Goal: Transaction & Acquisition: Purchase product/service

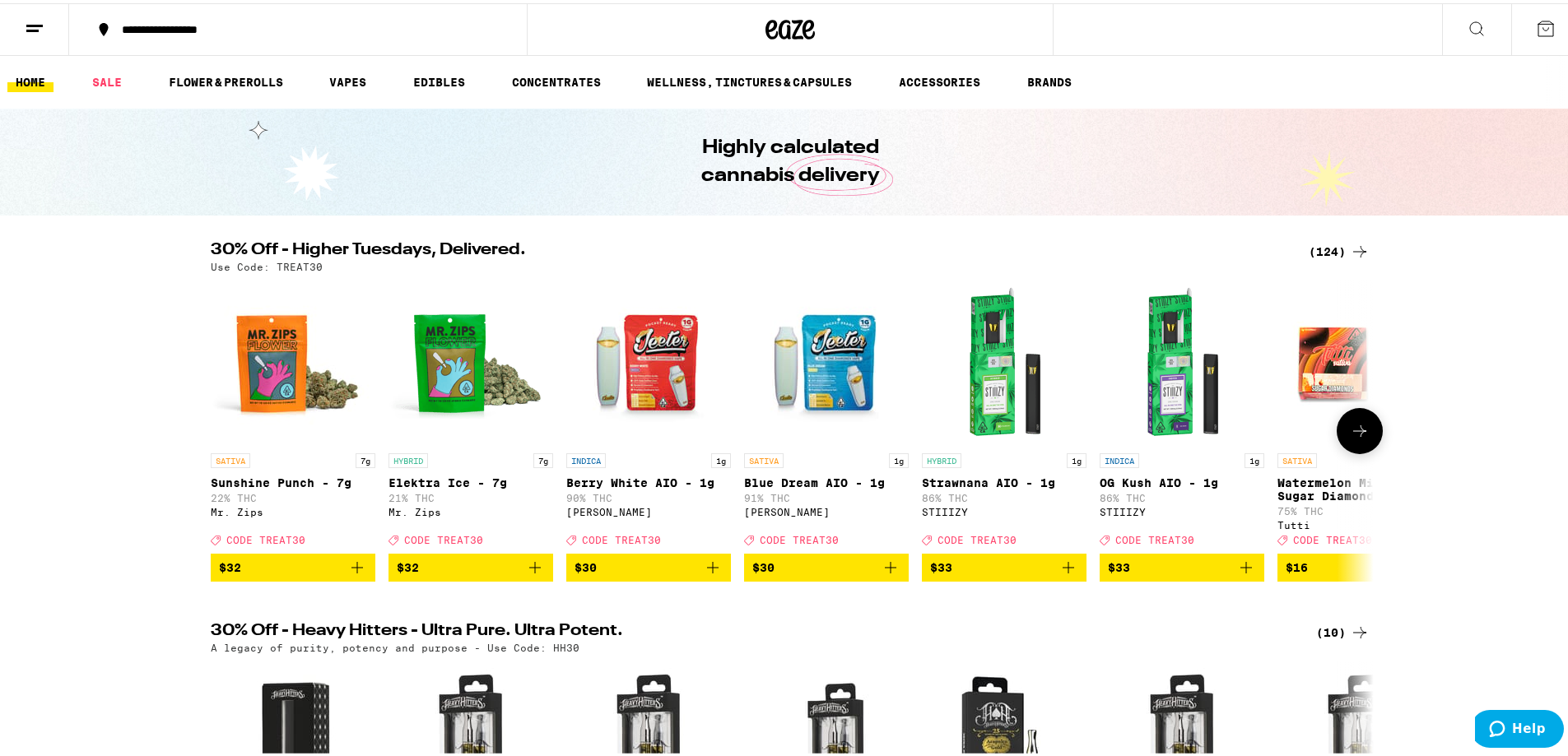
click at [1352, 429] on icon at bounding box center [1359, 428] width 20 height 20
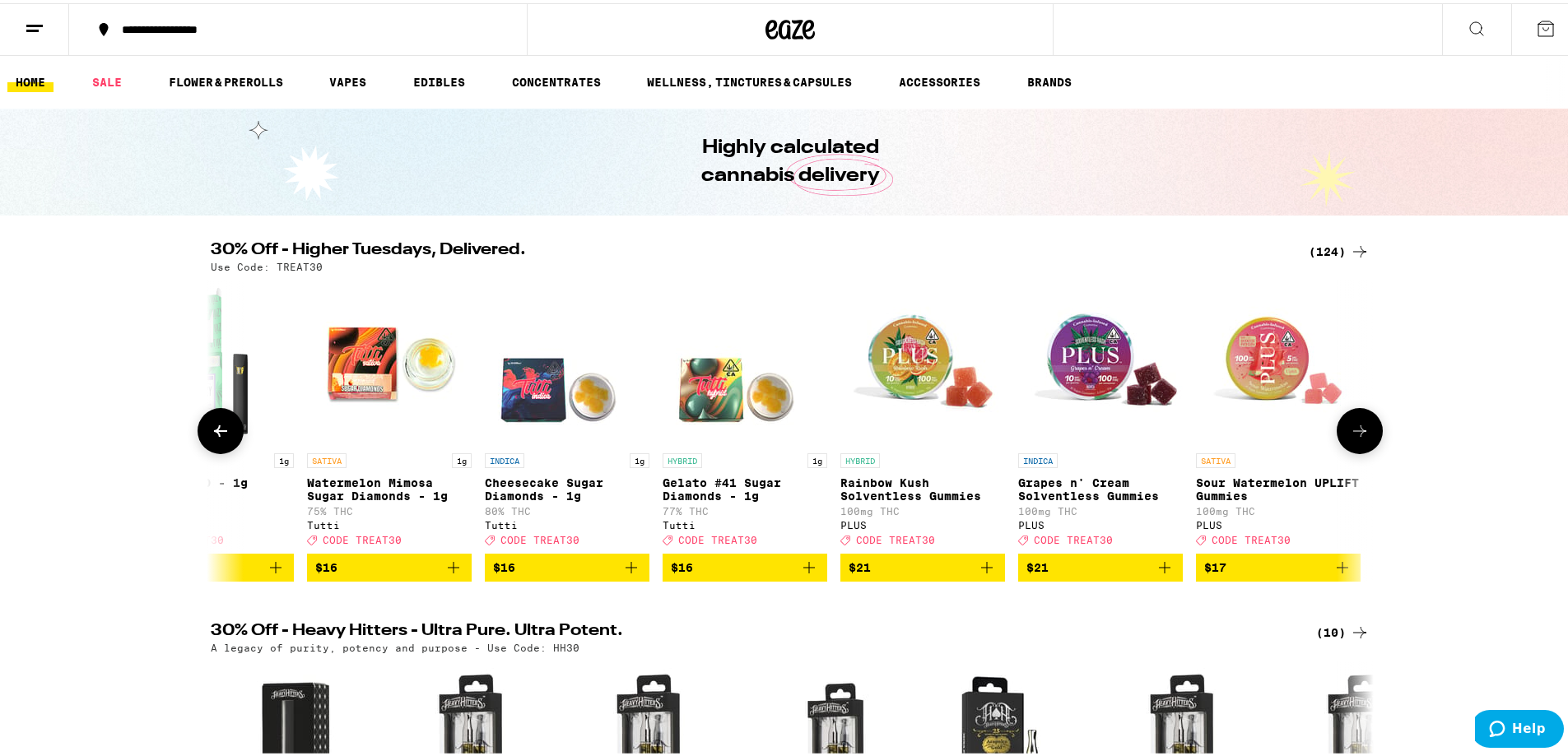
scroll to position [0, 979]
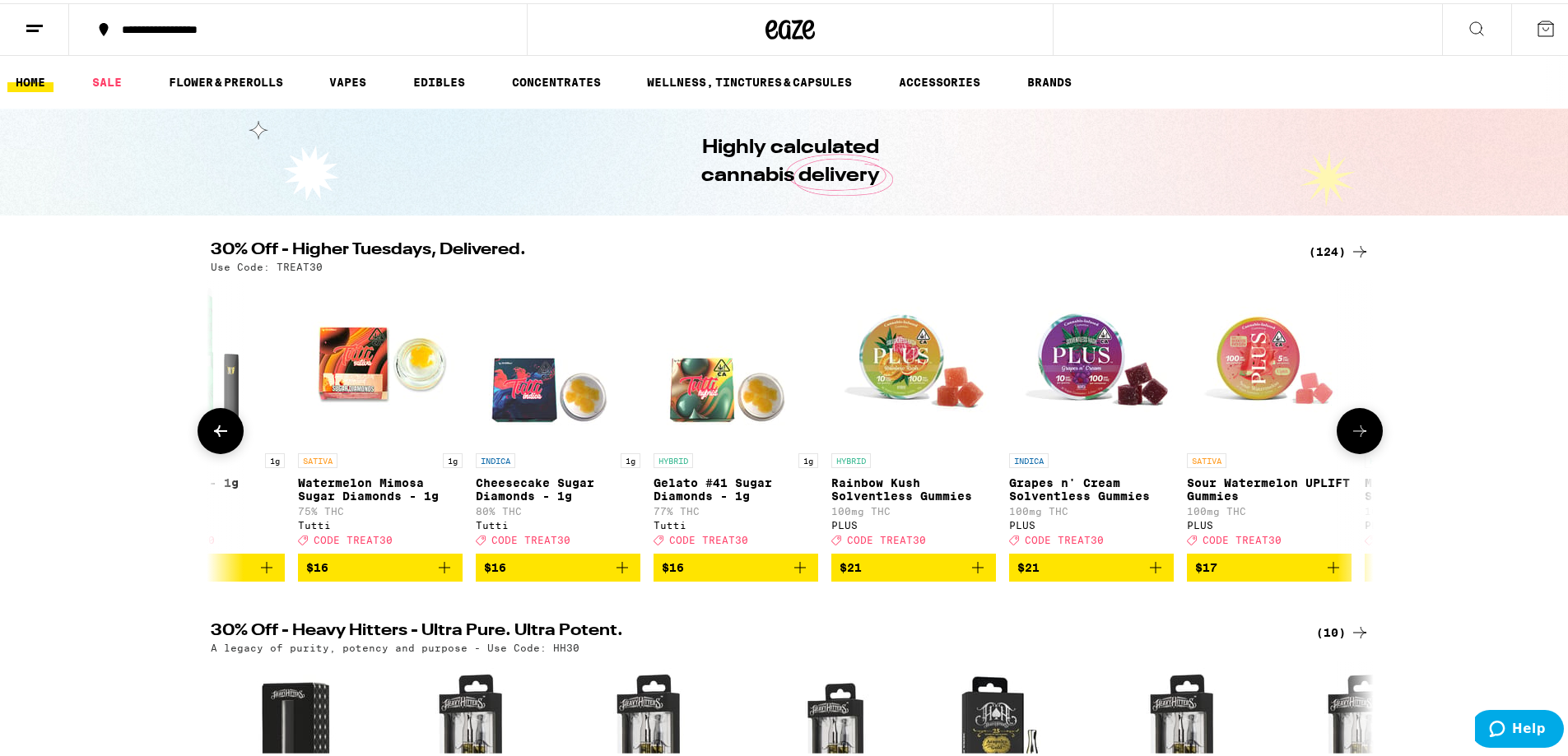
click at [1352, 429] on icon at bounding box center [1359, 428] width 20 height 20
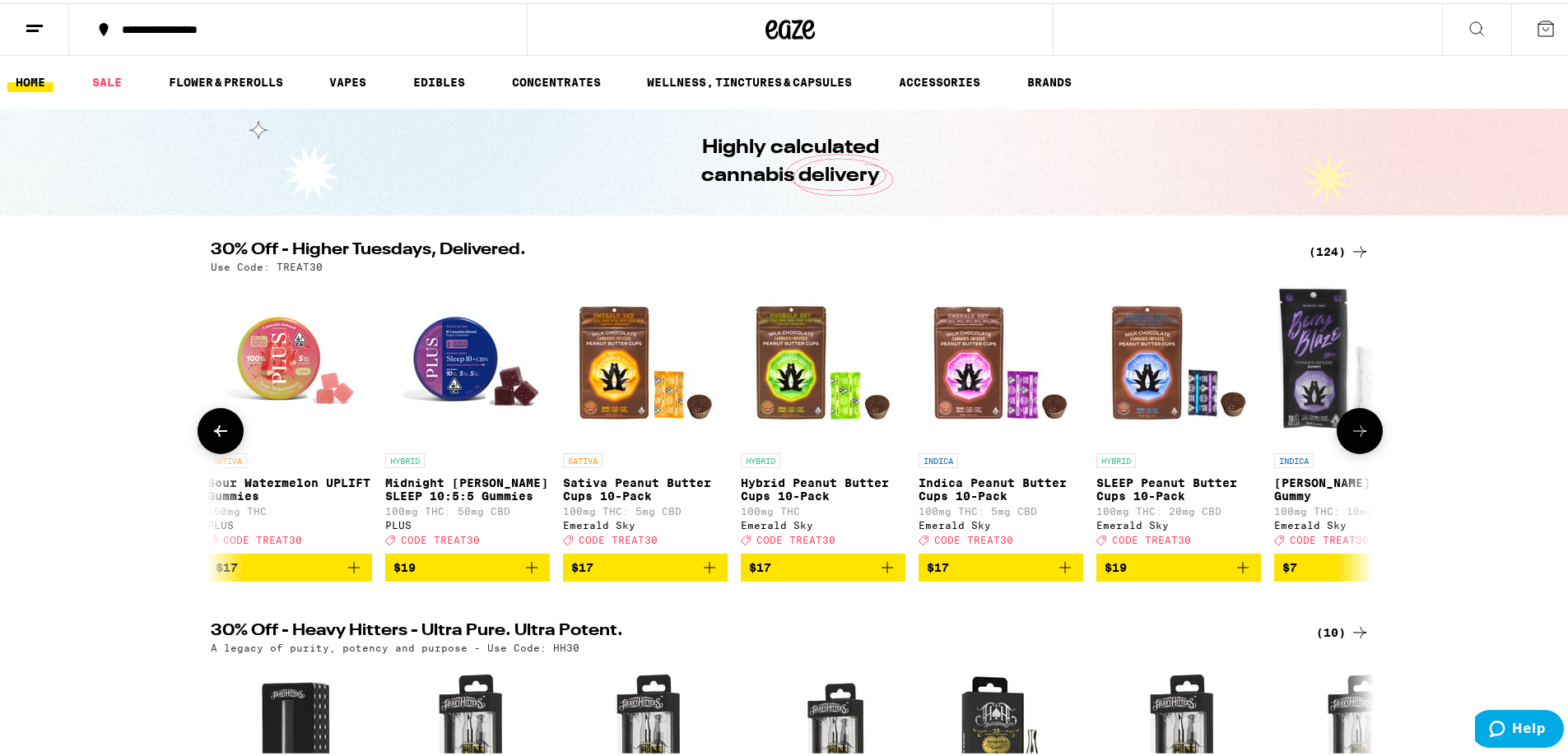
click at [1352, 429] on icon at bounding box center [1359, 428] width 20 height 20
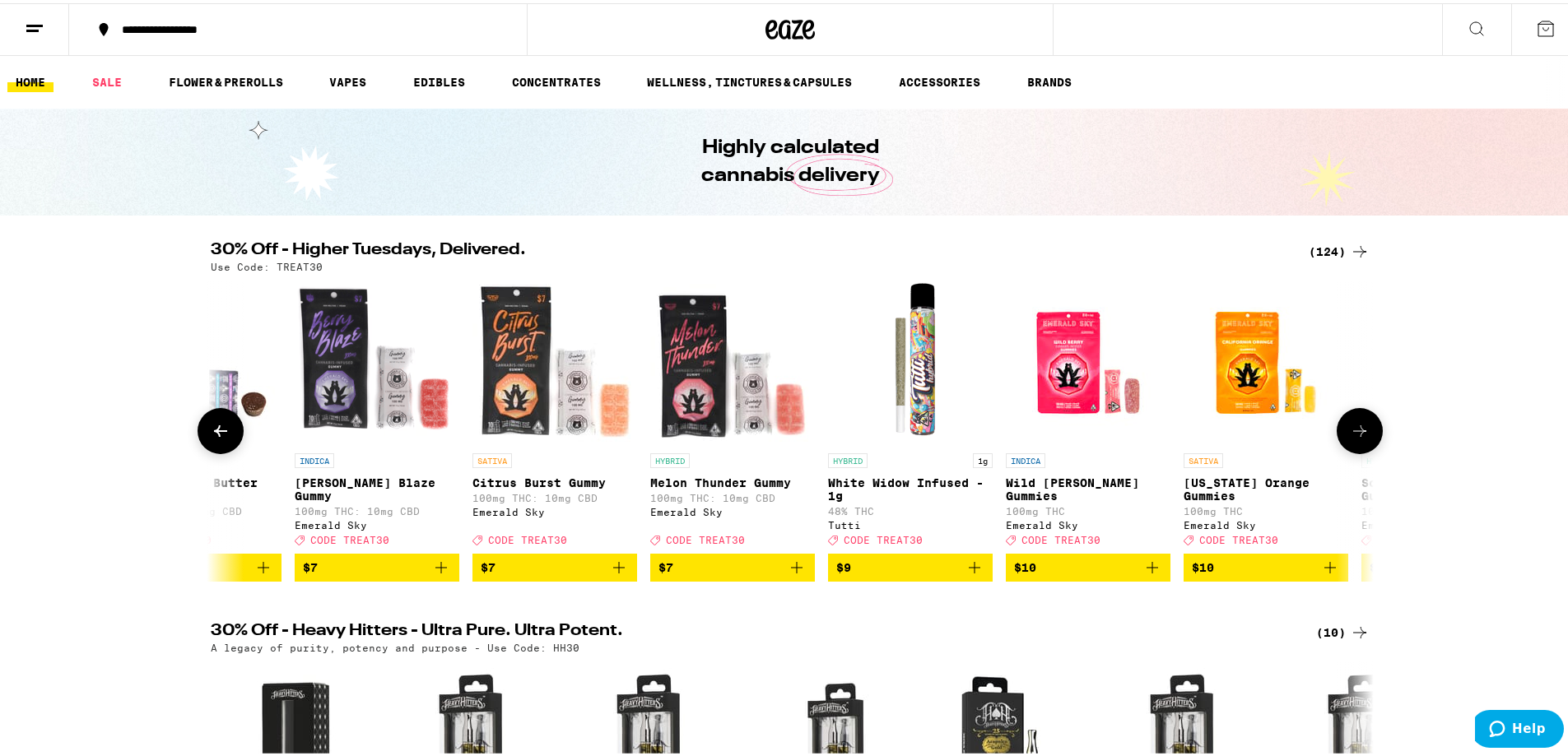
click at [1352, 429] on icon at bounding box center [1359, 428] width 20 height 20
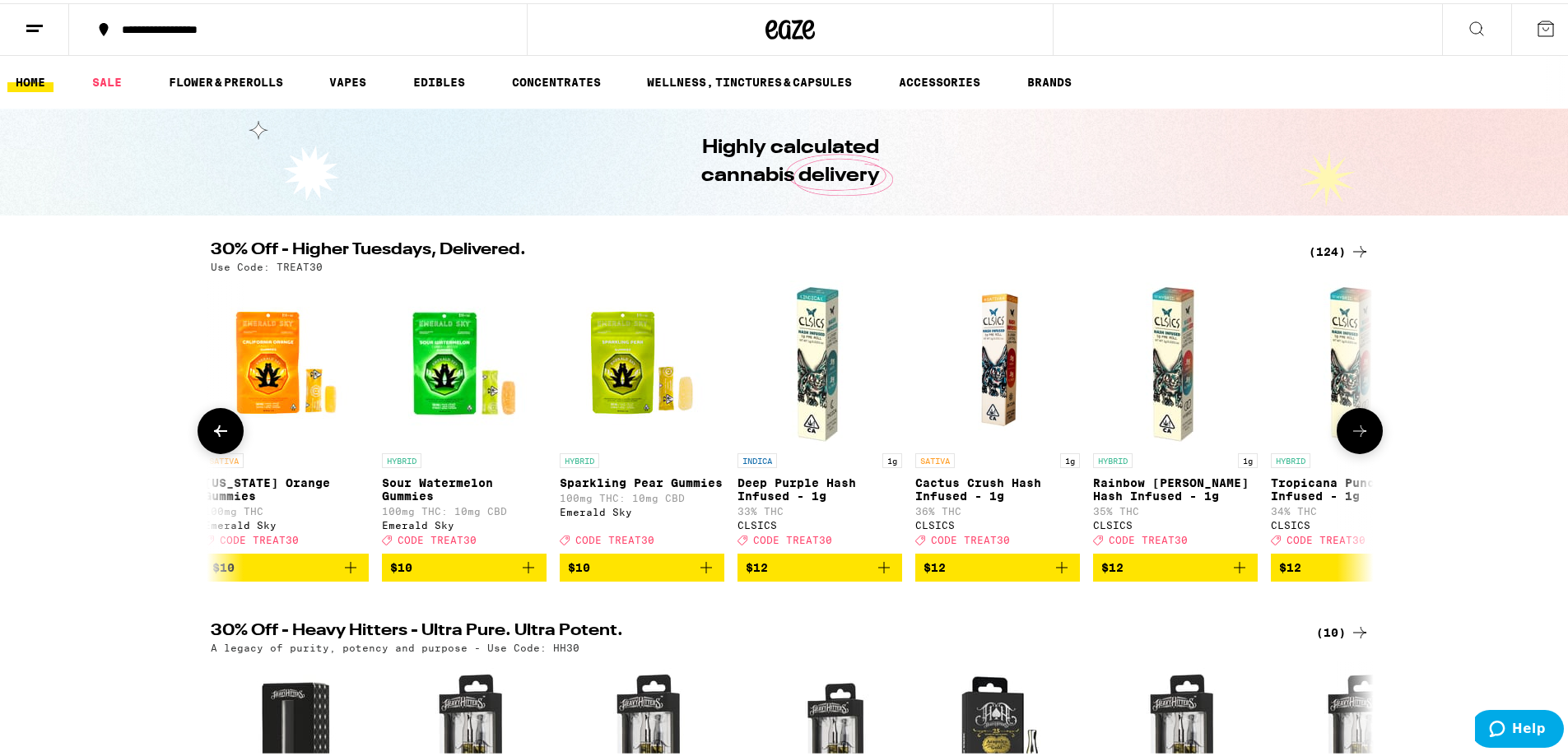
click at [1352, 429] on icon at bounding box center [1359, 428] width 20 height 20
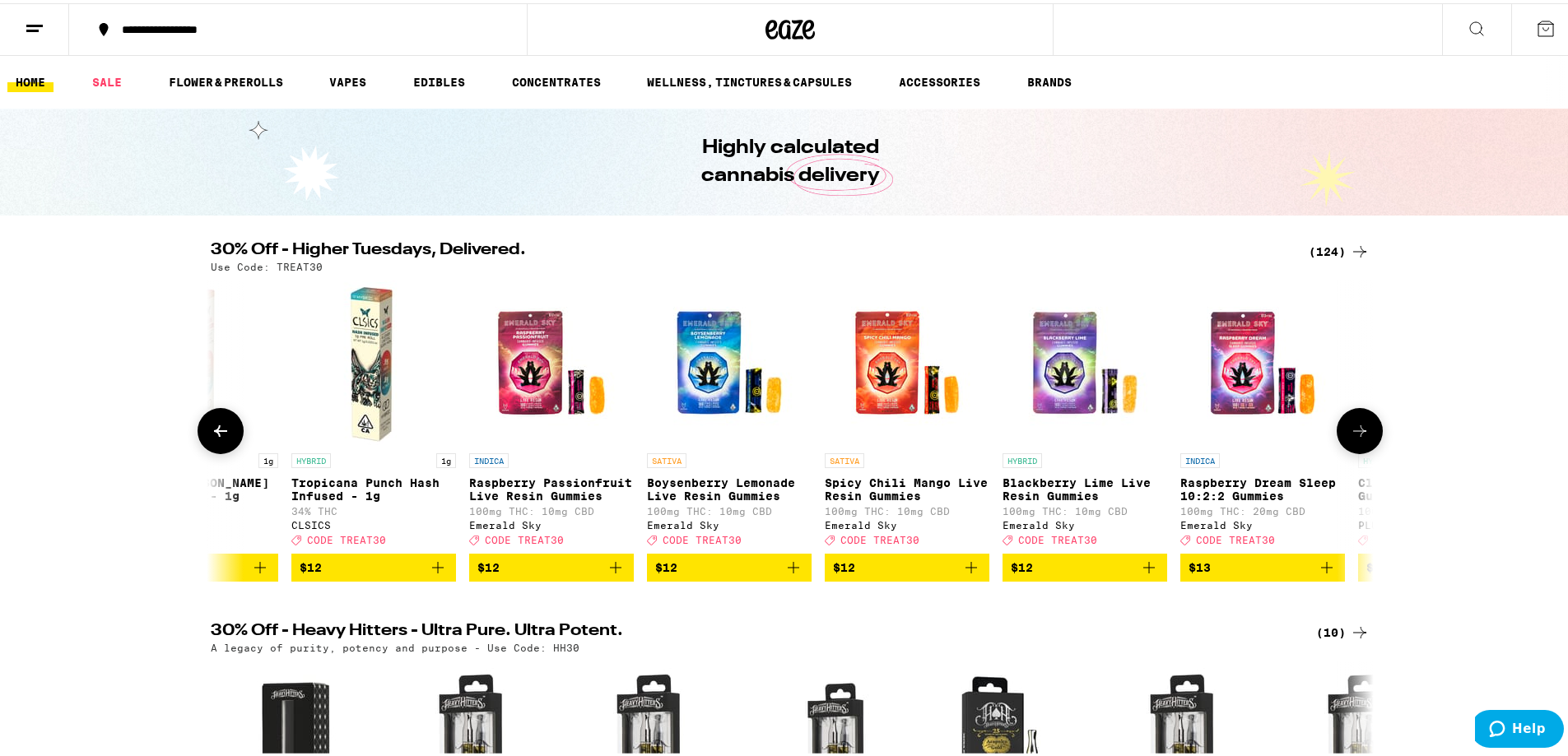
click at [1352, 429] on icon at bounding box center [1359, 428] width 20 height 20
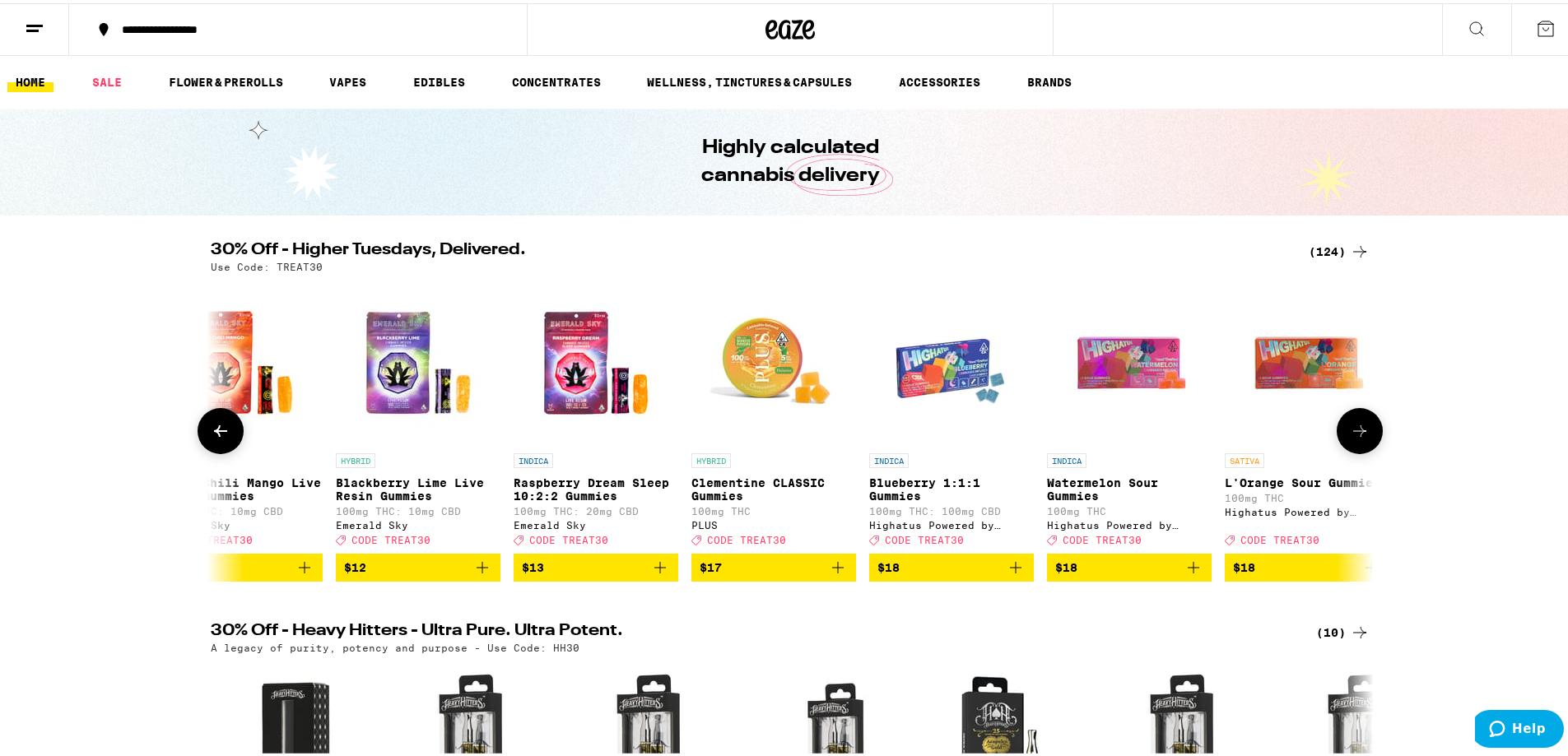
click at [1352, 429] on icon at bounding box center [1359, 428] width 20 height 20
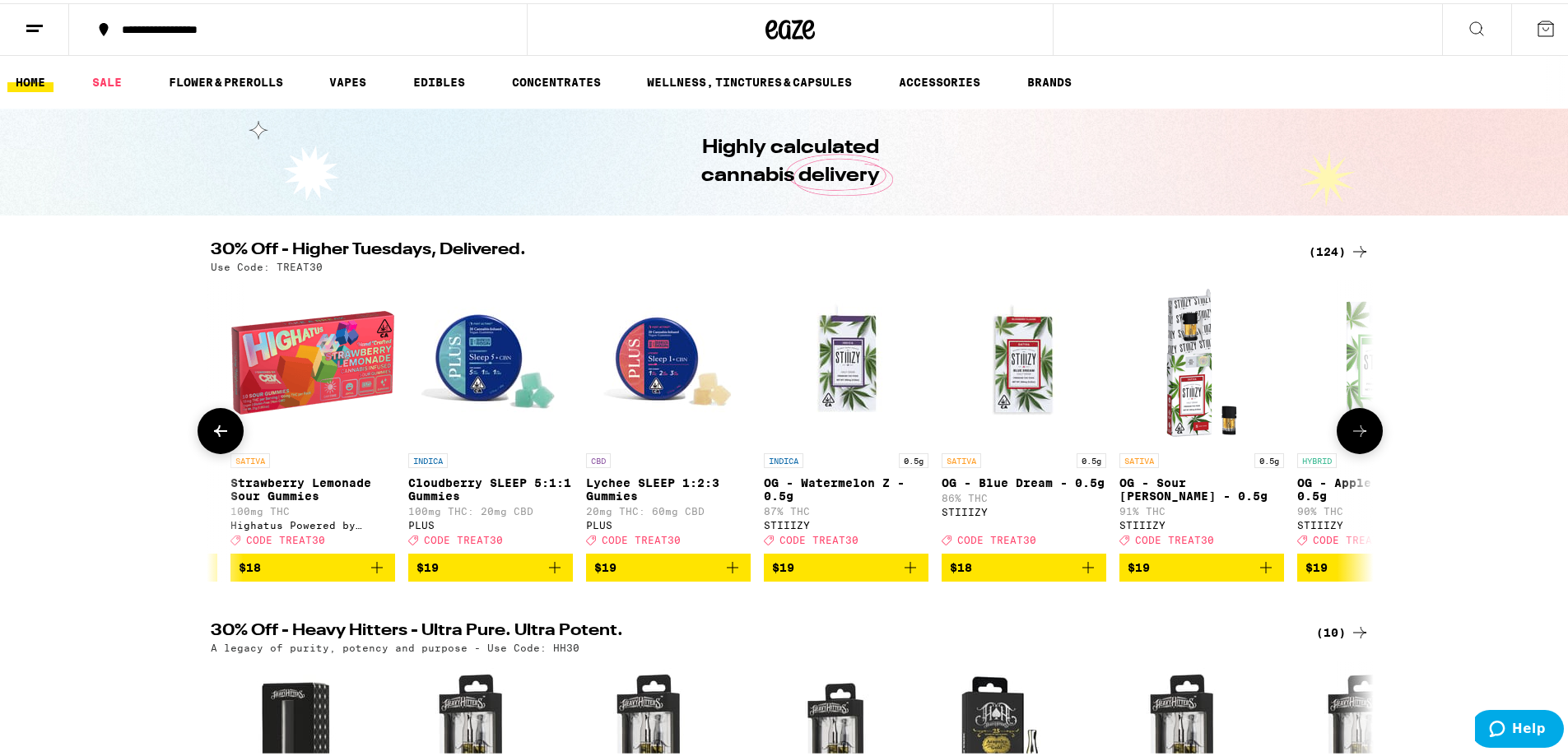
click at [1352, 429] on icon at bounding box center [1359, 428] width 20 height 20
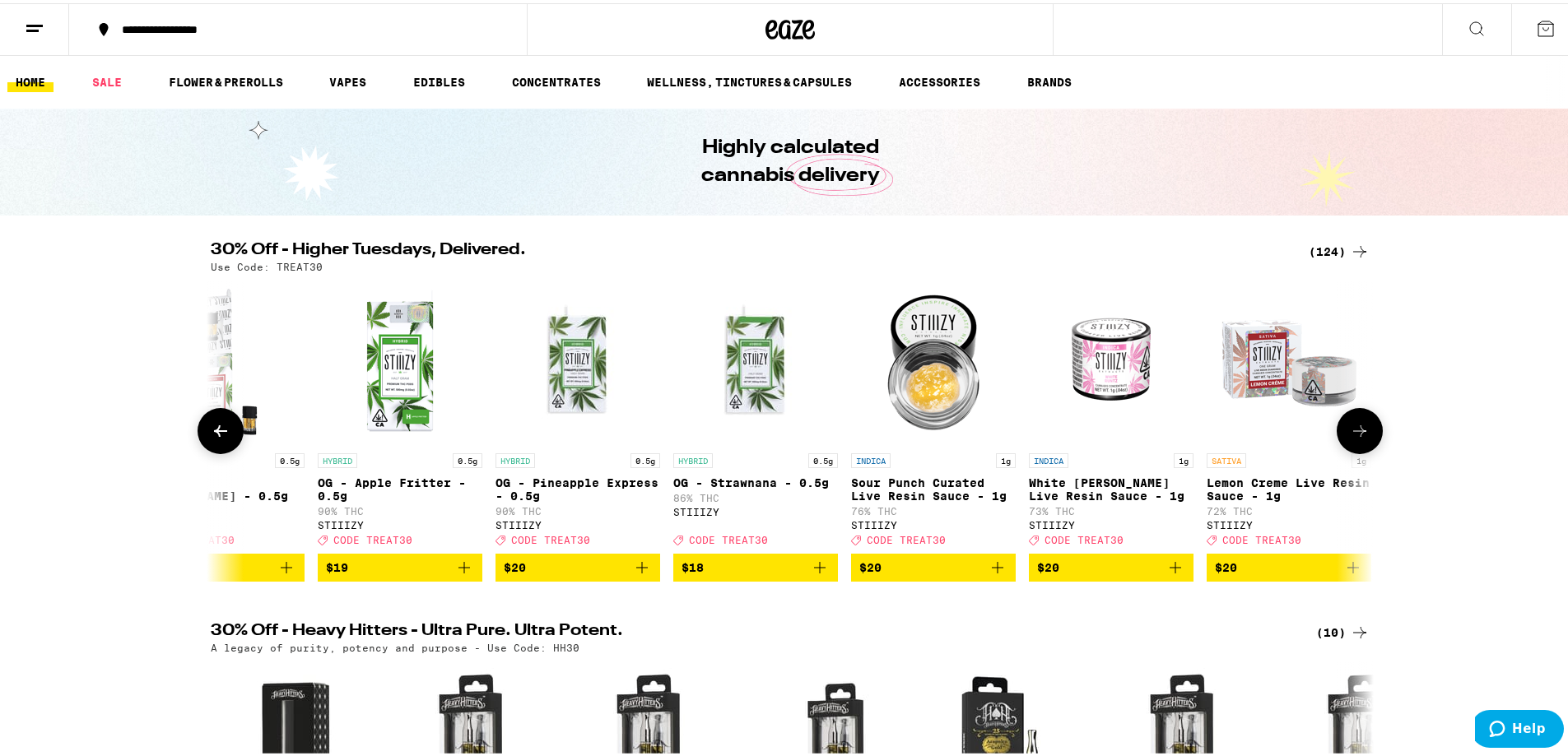
click at [1352, 429] on icon at bounding box center [1359, 428] width 20 height 20
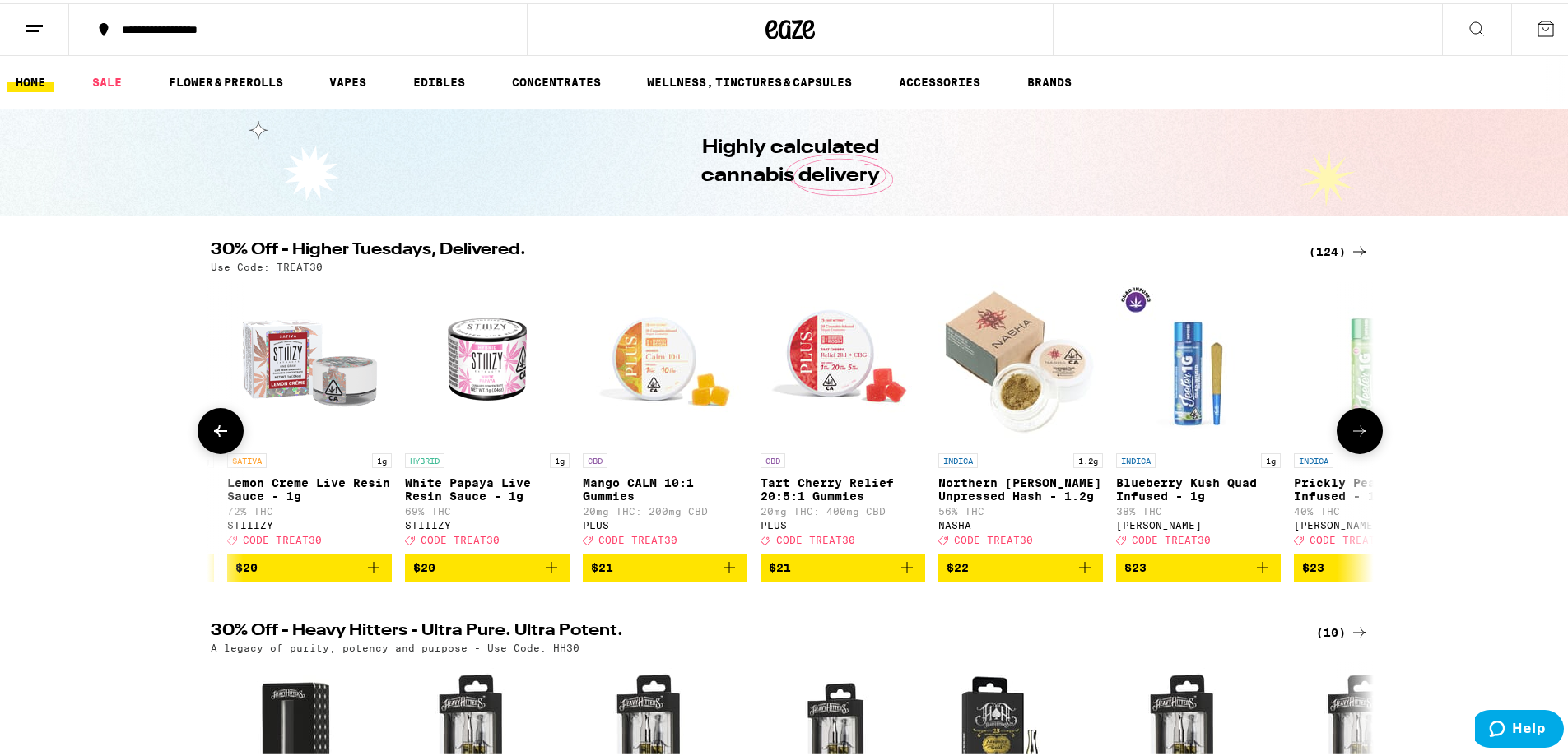
click at [1352, 429] on icon at bounding box center [1359, 428] width 20 height 20
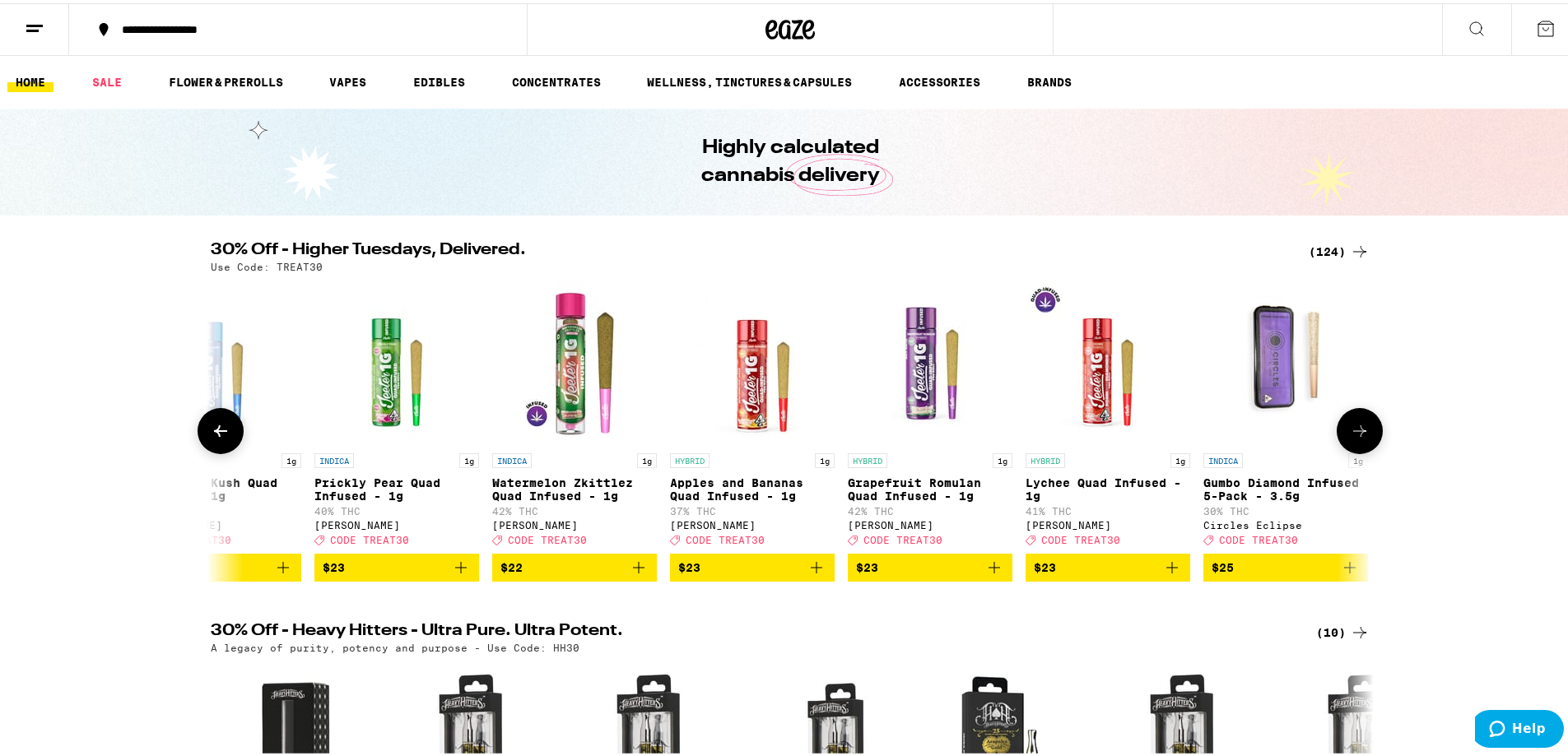
click at [1352, 429] on icon at bounding box center [1359, 428] width 20 height 20
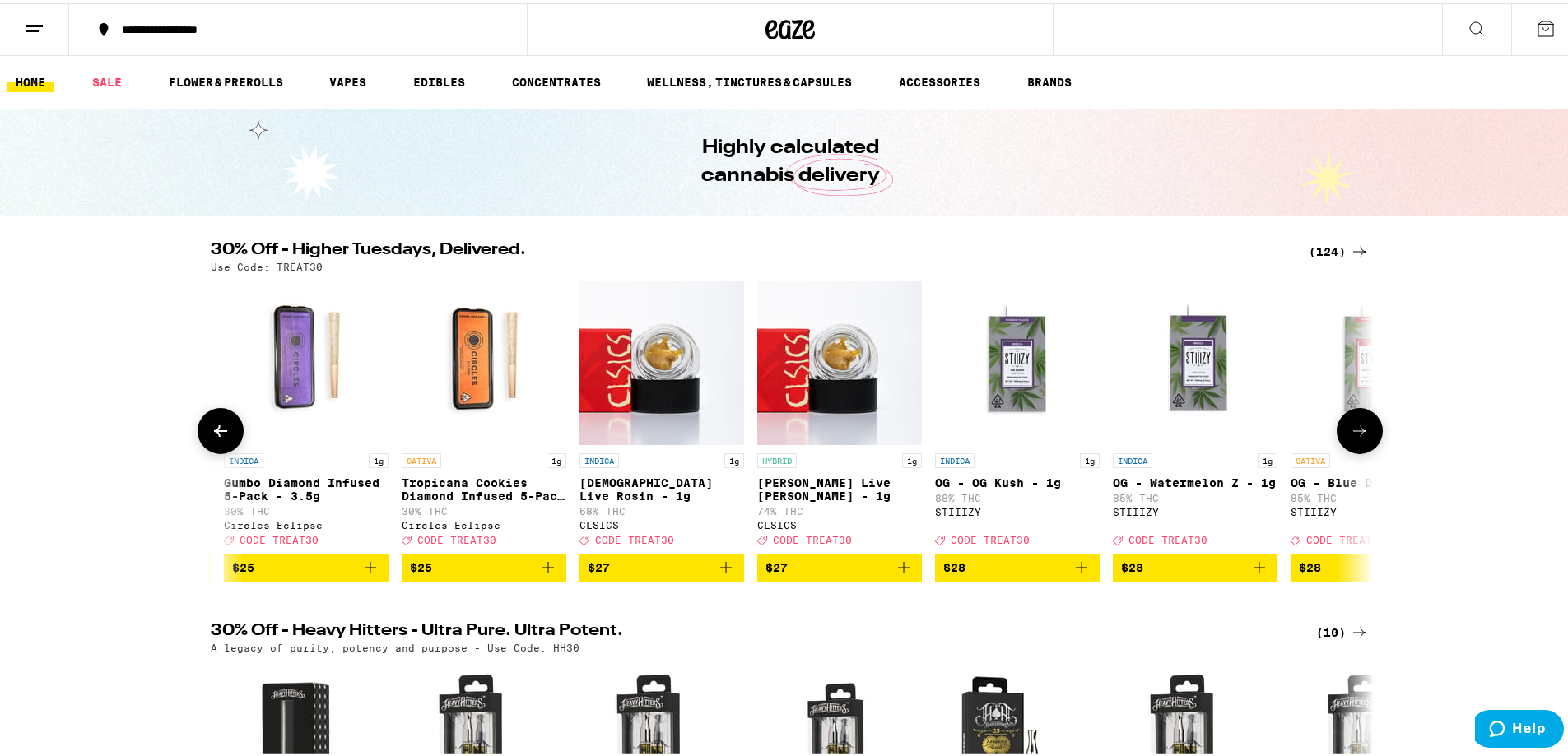
click at [1352, 429] on icon at bounding box center [1359, 428] width 20 height 20
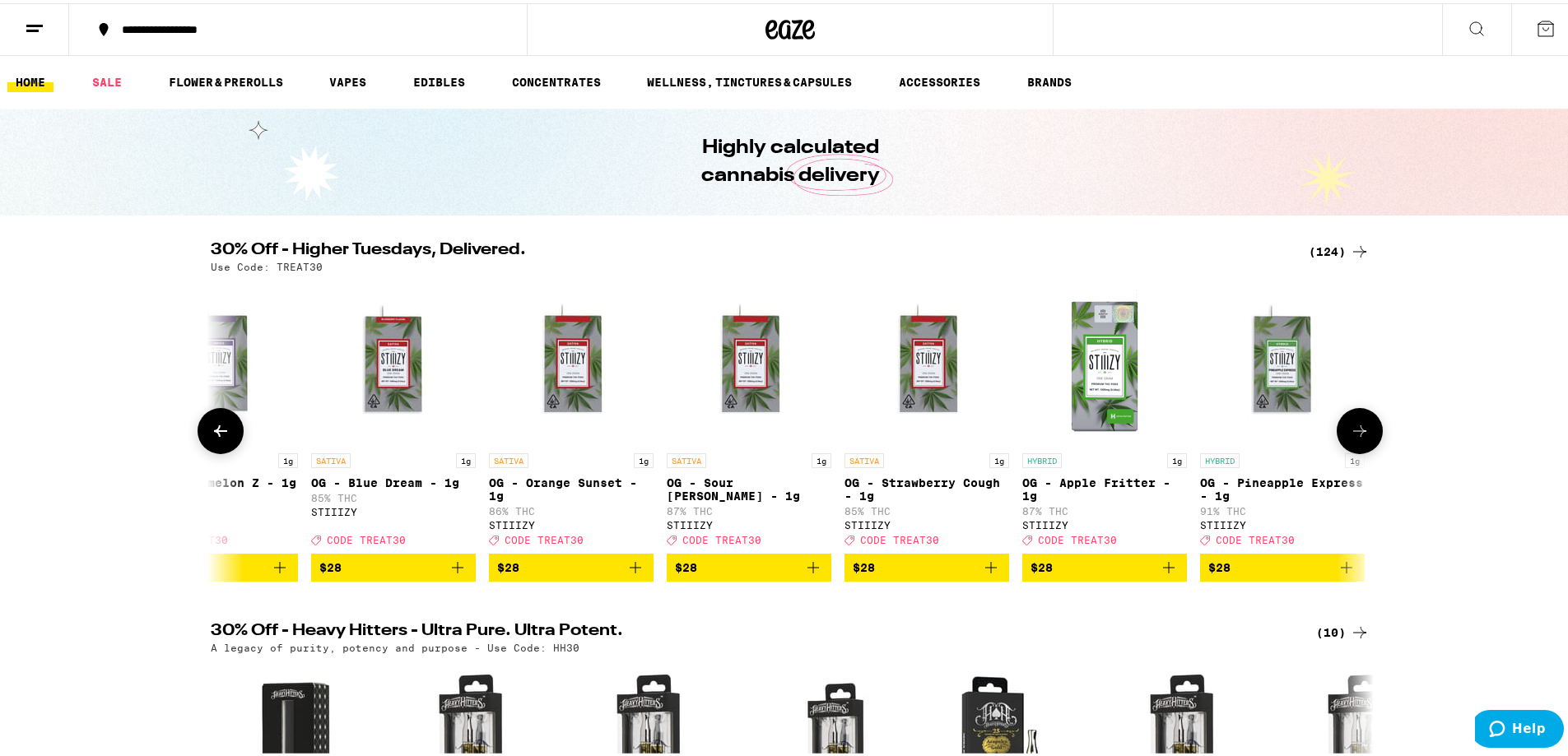
click at [1352, 429] on icon at bounding box center [1359, 428] width 20 height 20
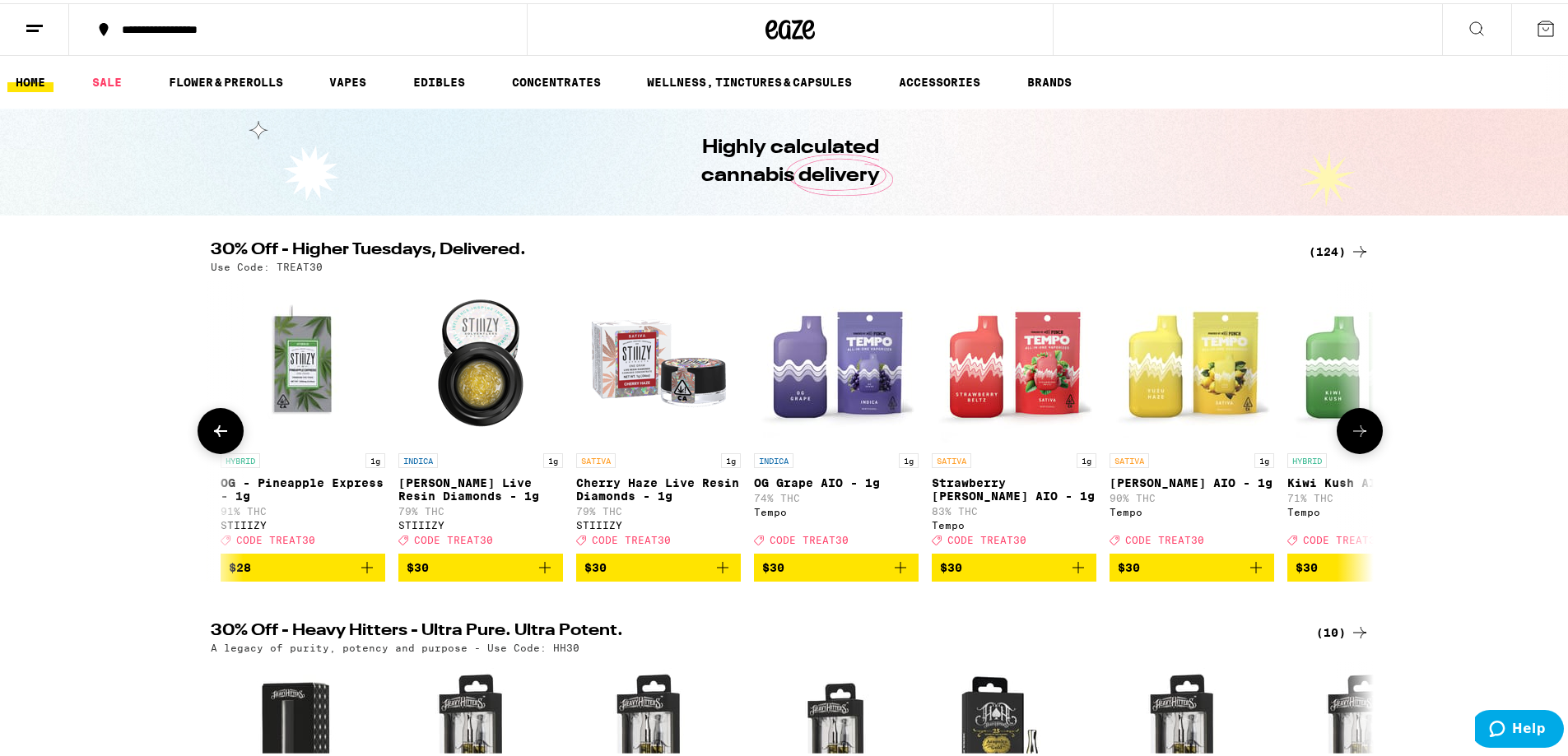
click at [1352, 429] on icon at bounding box center [1359, 428] width 20 height 20
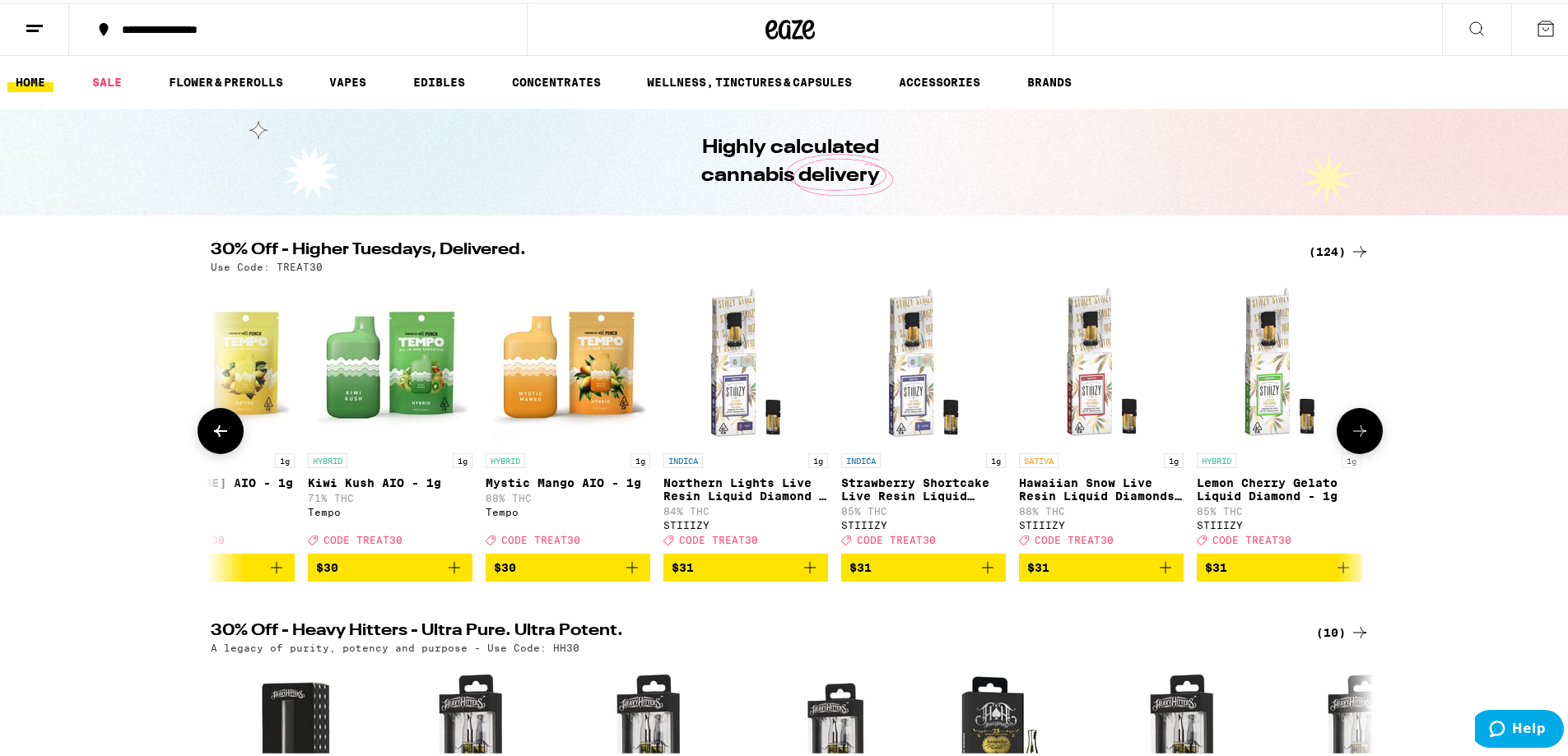
click at [1352, 429] on icon at bounding box center [1359, 428] width 20 height 20
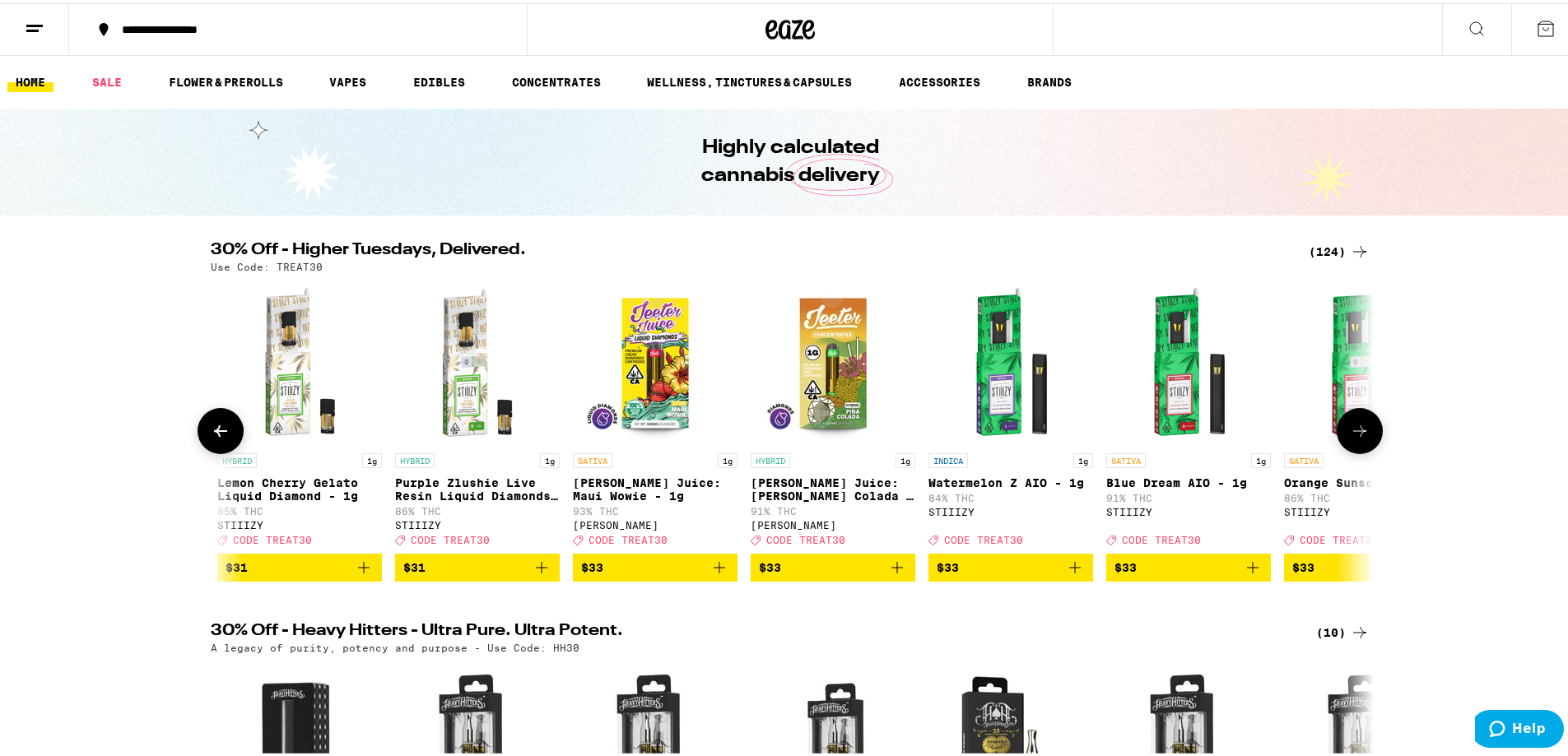
click at [1352, 429] on icon at bounding box center [1359, 428] width 20 height 20
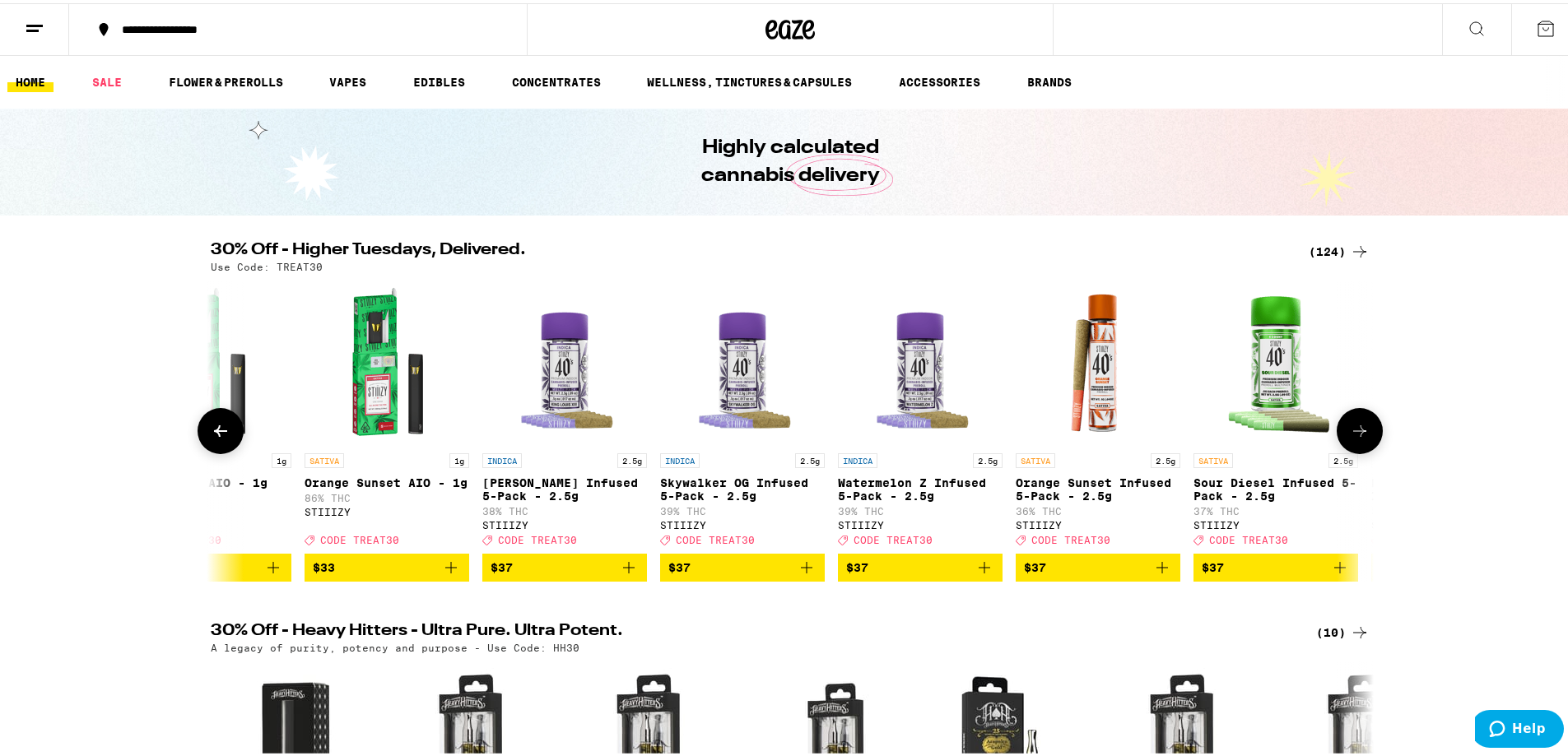
click at [1352, 429] on icon at bounding box center [1359, 428] width 20 height 20
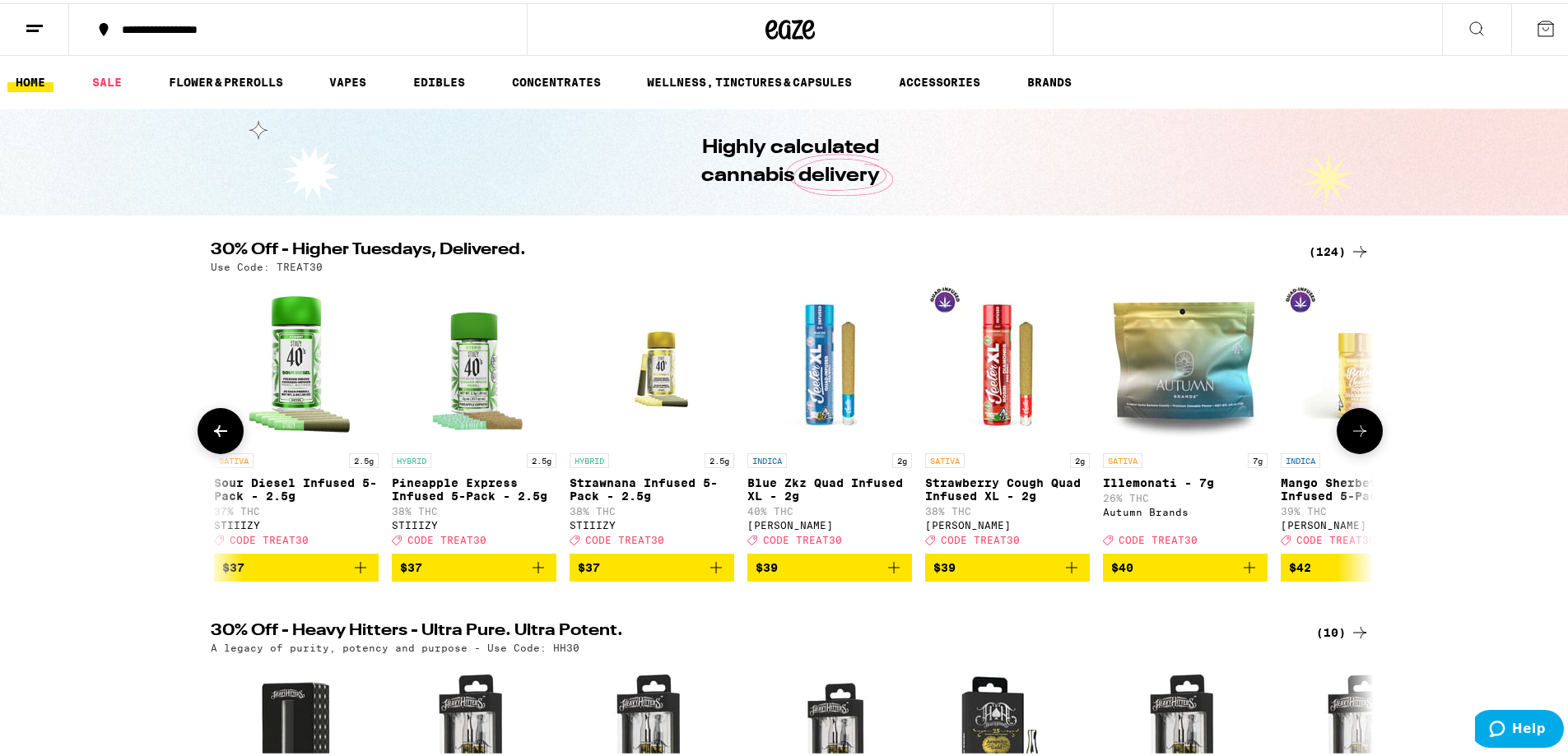
click at [1352, 429] on icon at bounding box center [1359, 428] width 20 height 20
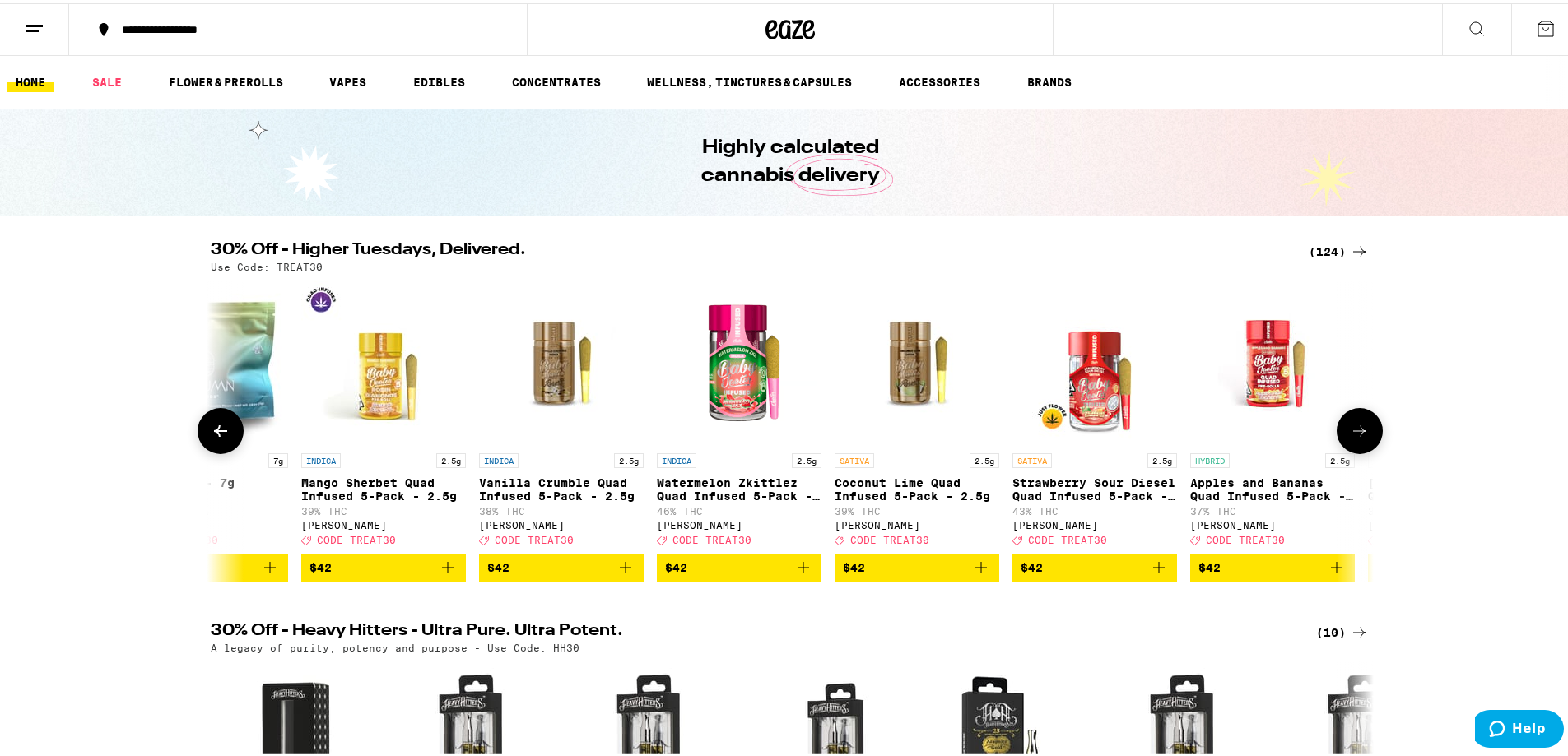
click at [1352, 429] on icon at bounding box center [1359, 428] width 20 height 20
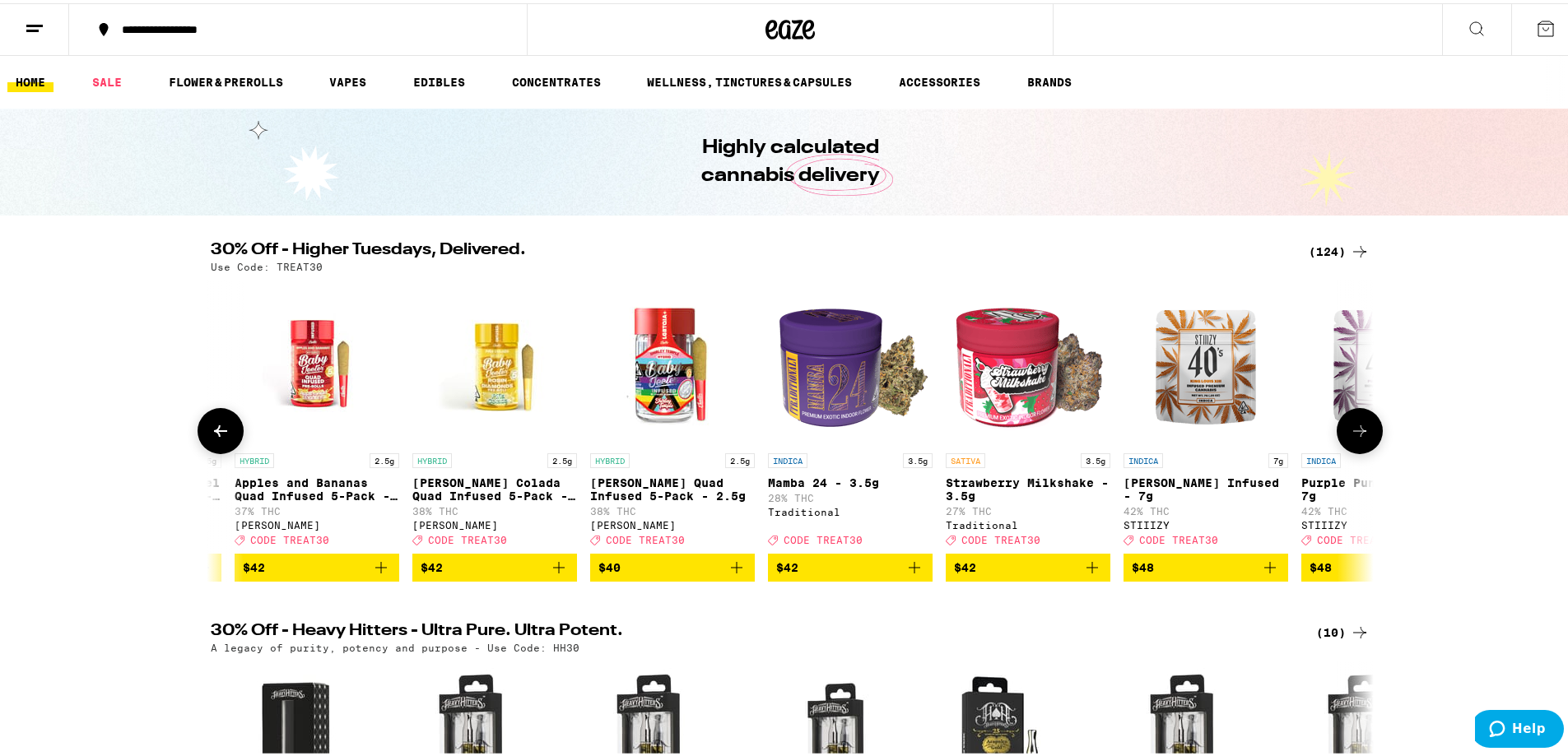
scroll to position [0, 18487]
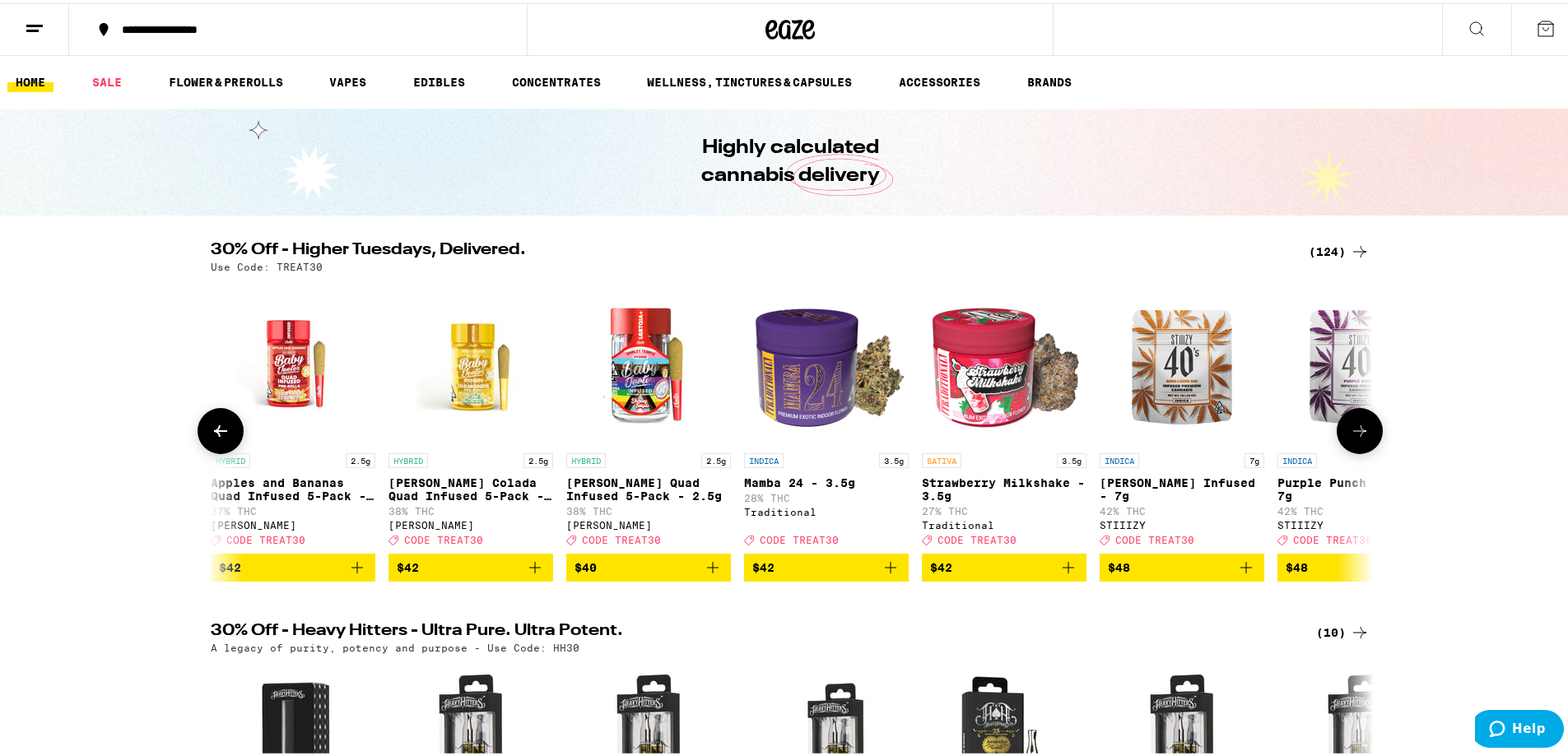
click at [1352, 429] on icon at bounding box center [1359, 428] width 20 height 20
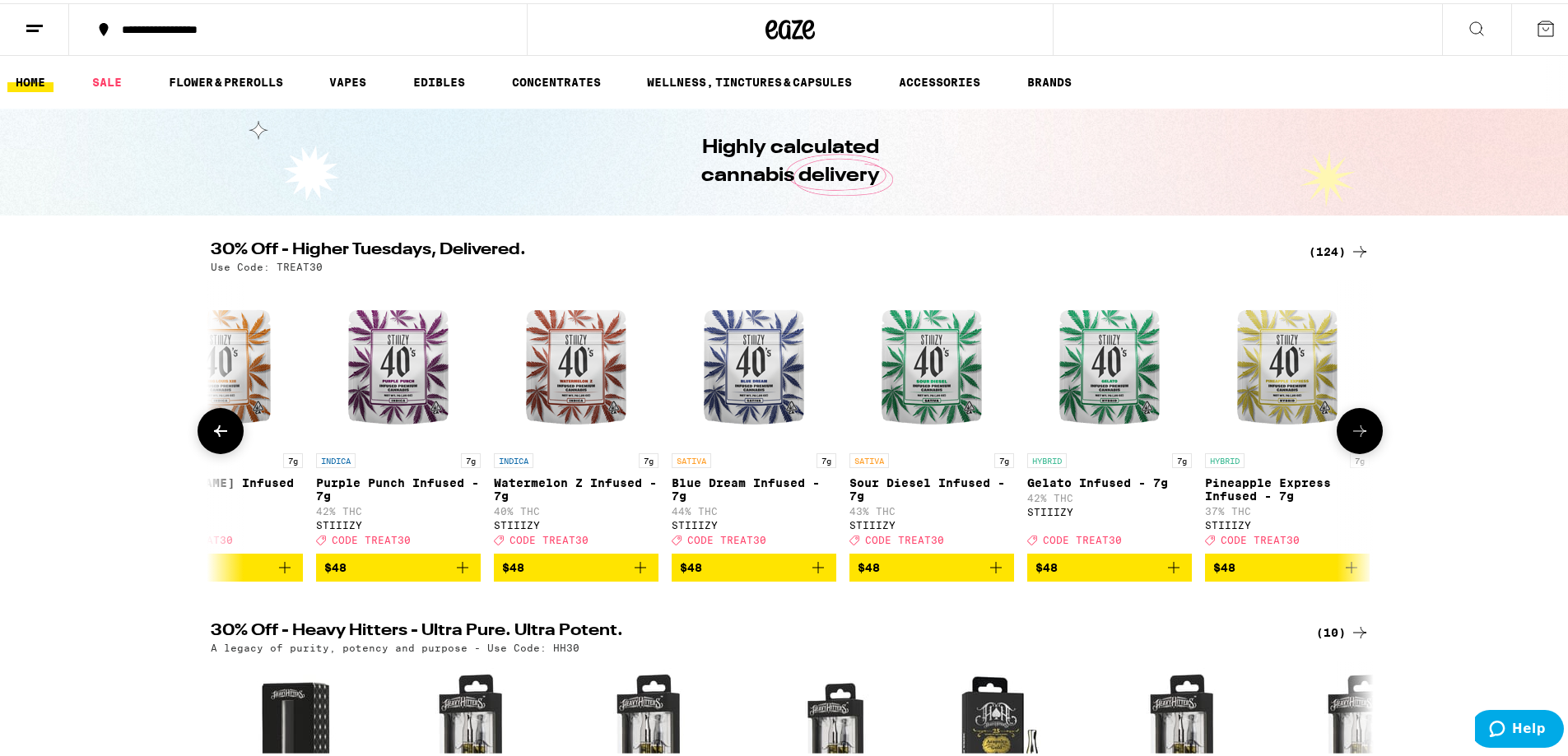
scroll to position [0, 19466]
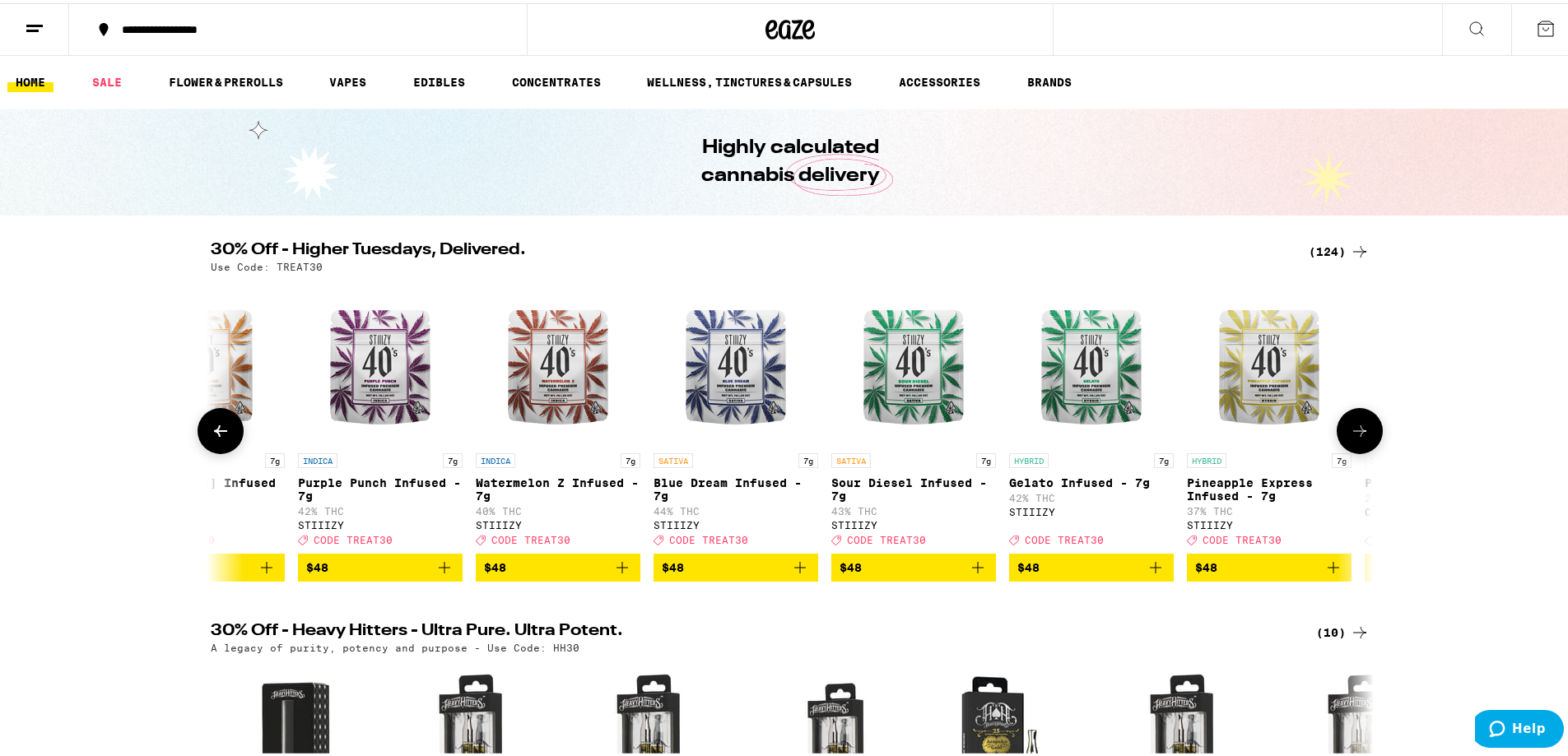
click at [1352, 429] on icon at bounding box center [1359, 428] width 20 height 20
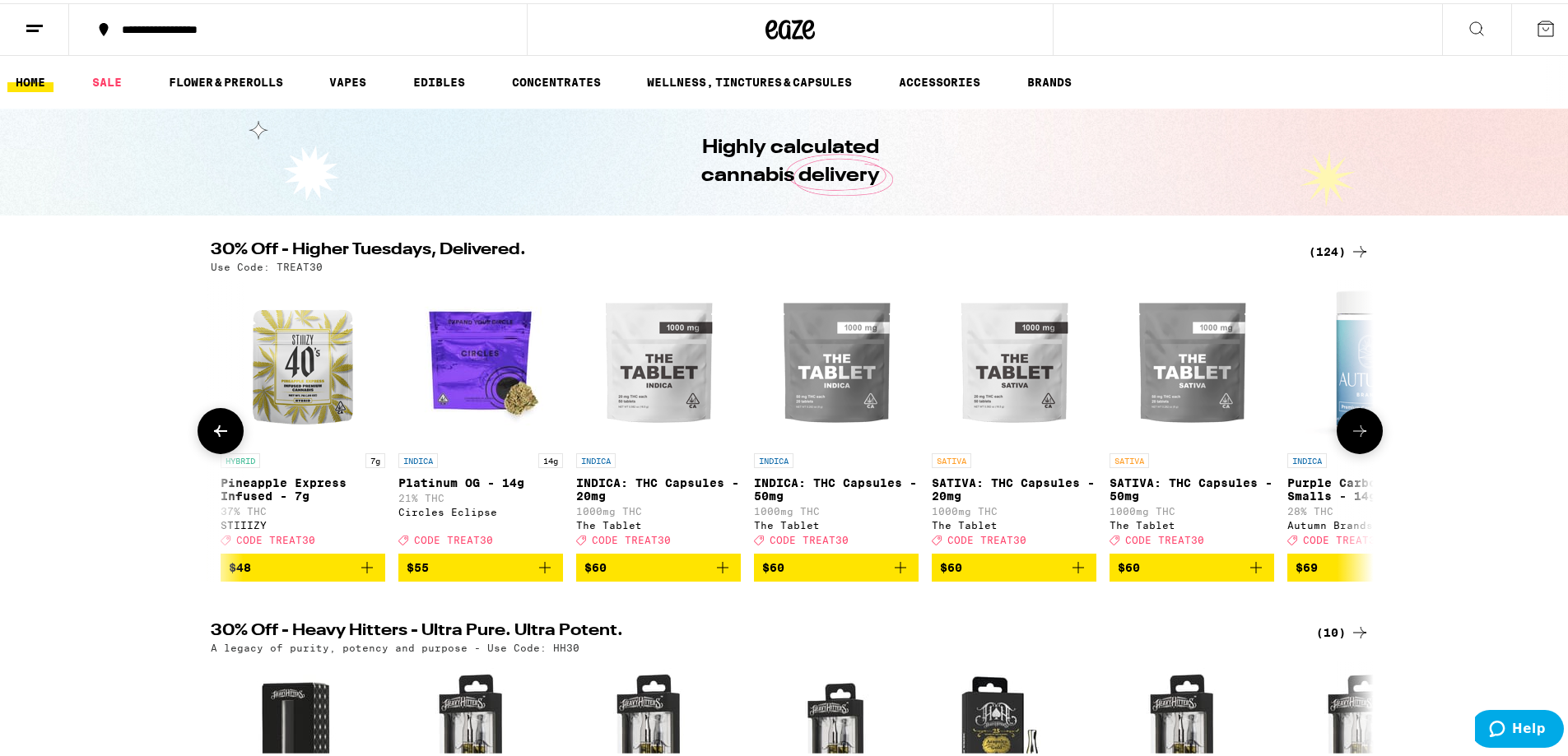
scroll to position [0, 20446]
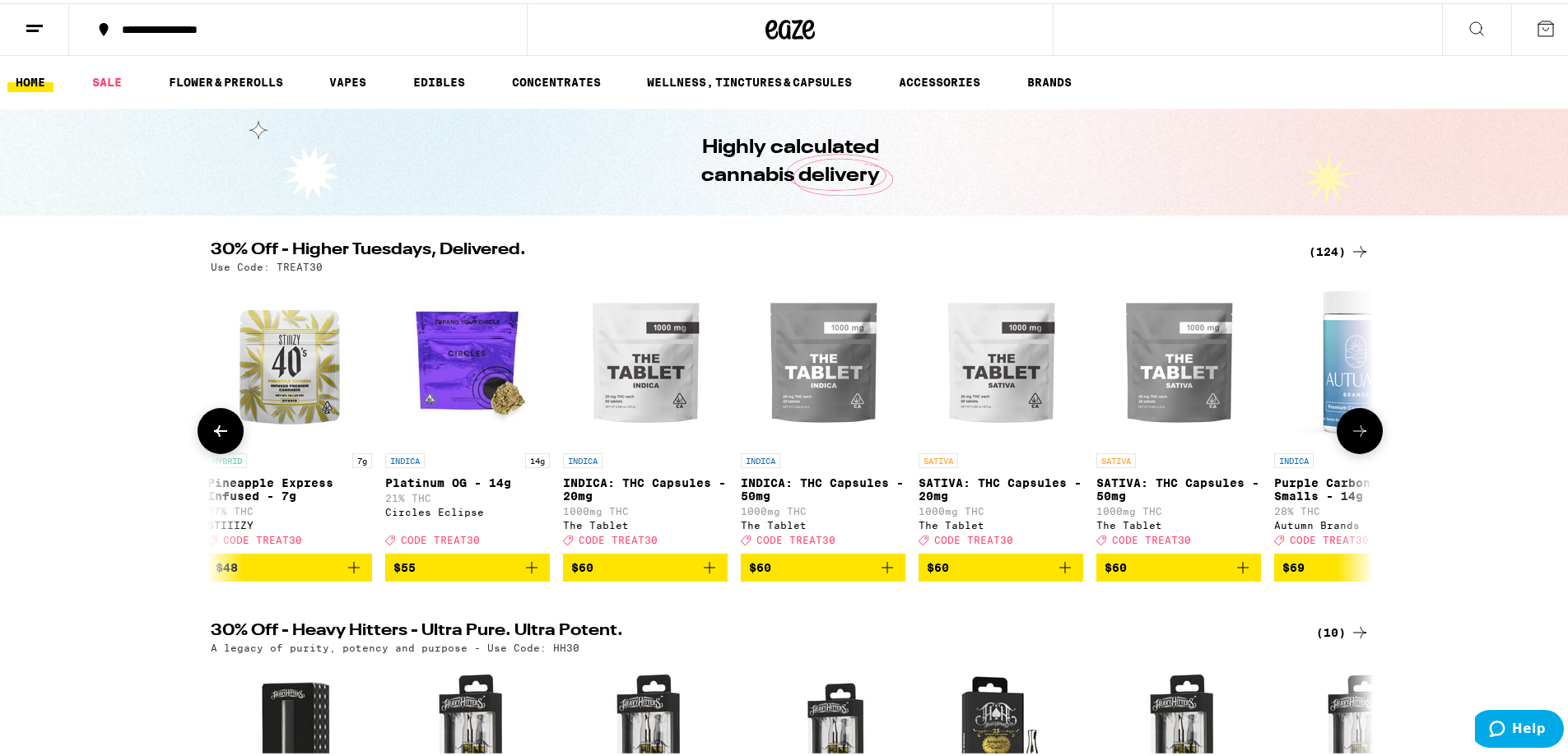
click at [1352, 429] on icon at bounding box center [1359, 428] width 20 height 20
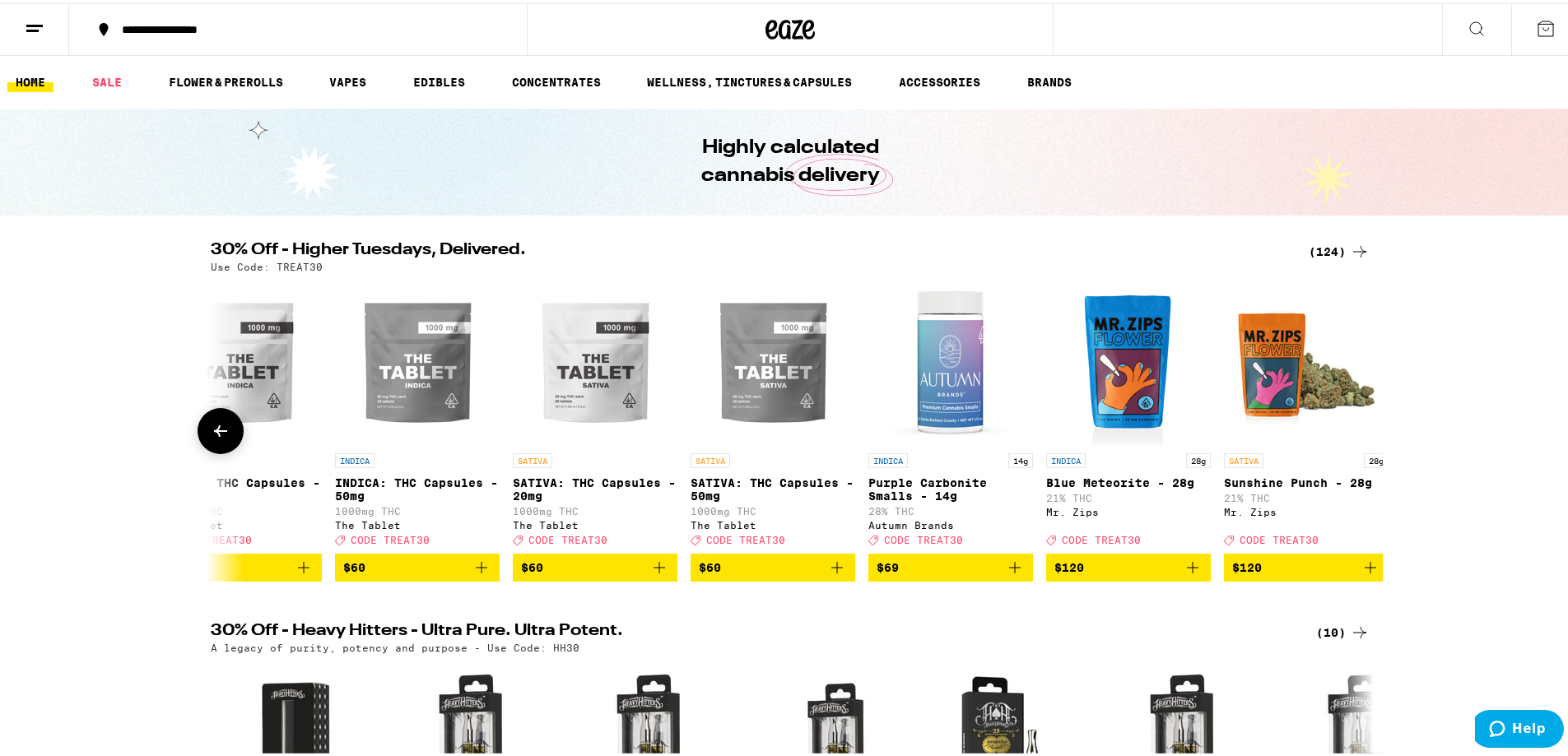
scroll to position [0, 20883]
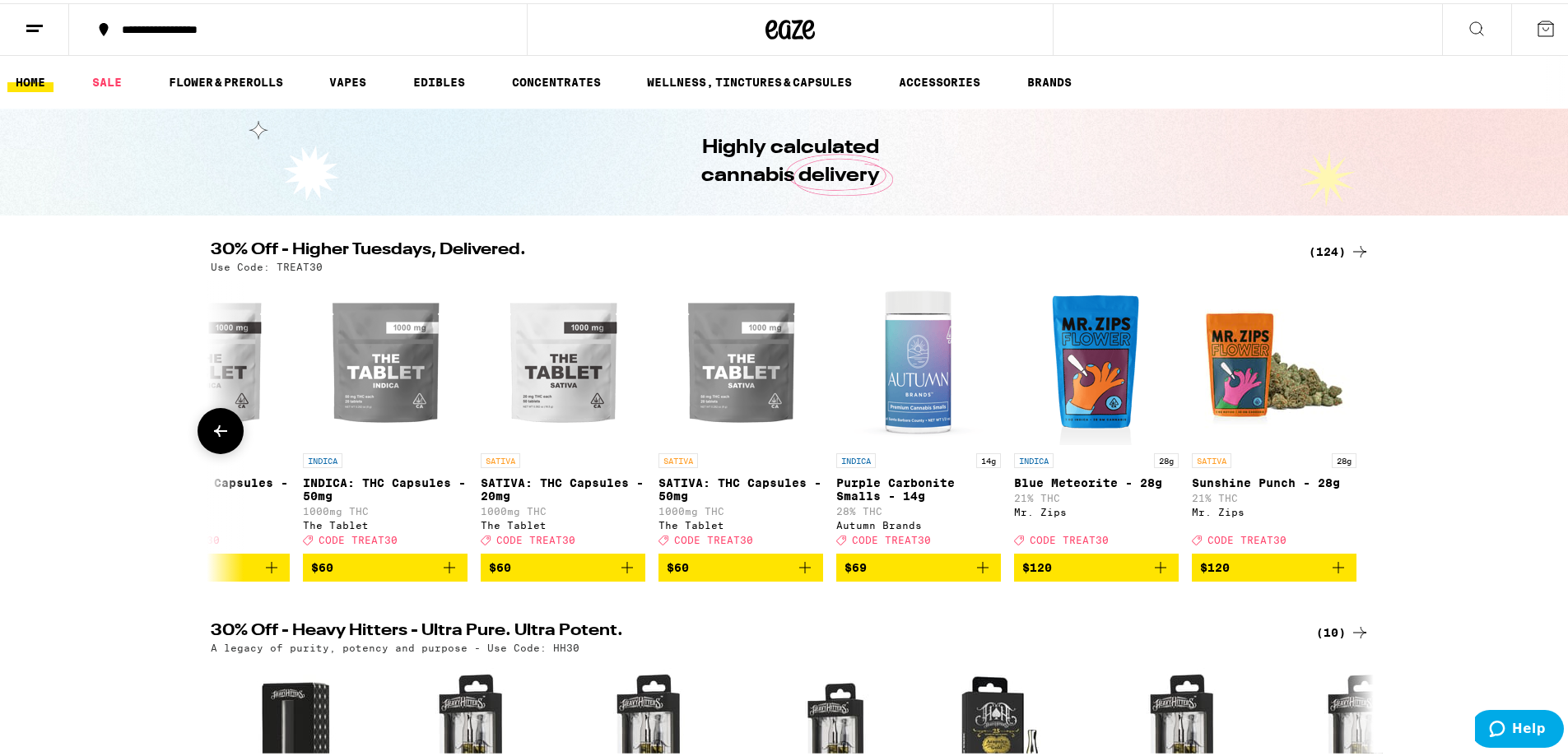
click at [1352, 429] on div at bounding box center [1359, 428] width 46 height 46
